Goal: Task Accomplishment & Management: Complete application form

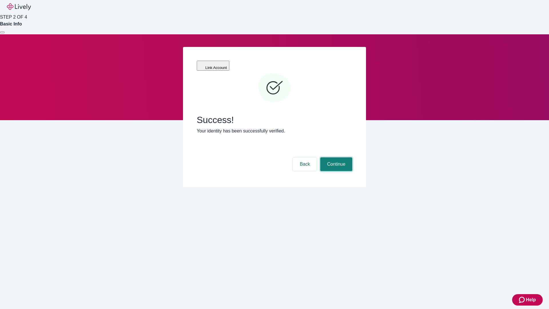
click at [335, 157] on button "Continue" at bounding box center [336, 164] width 32 height 14
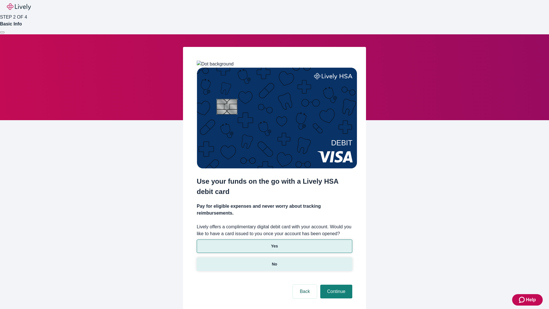
click at [274, 261] on p "No" at bounding box center [274, 264] width 5 height 6
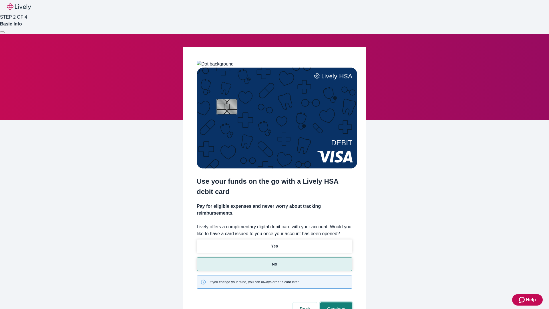
click at [335, 302] on button "Continue" at bounding box center [336, 309] width 32 height 14
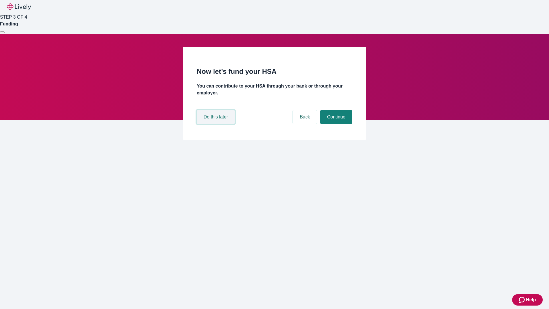
click at [216, 124] on button "Do this later" at bounding box center [216, 117] width 38 height 14
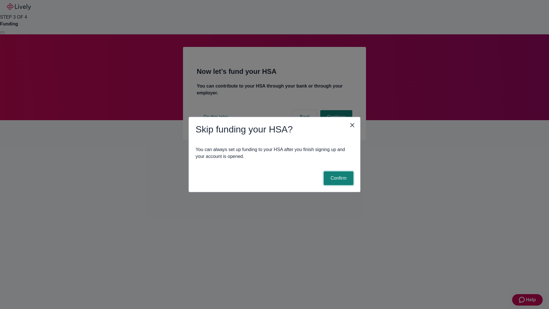
click at [338, 178] on button "Confirm" at bounding box center [339, 178] width 30 height 14
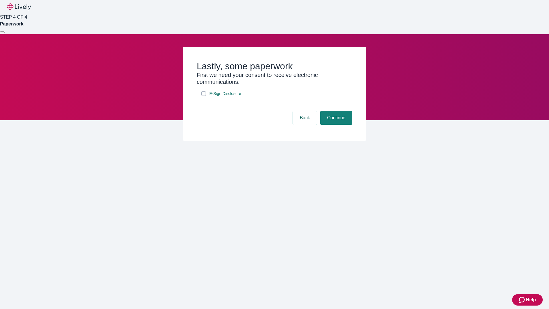
click at [204, 96] on input "E-Sign Disclosure" at bounding box center [203, 93] width 5 height 5
checkbox input "true"
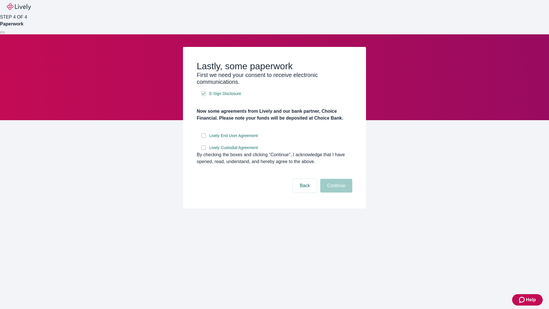
click at [204, 138] on input "Lively End User Agreement" at bounding box center [203, 135] width 5 height 5
checkbox input "true"
click at [204, 150] on input "Lively Custodial Agreement" at bounding box center [203, 147] width 5 height 5
checkbox input "true"
click at [335, 192] on button "Continue" at bounding box center [336, 186] width 32 height 14
